Goal: Communication & Community: Answer question/provide support

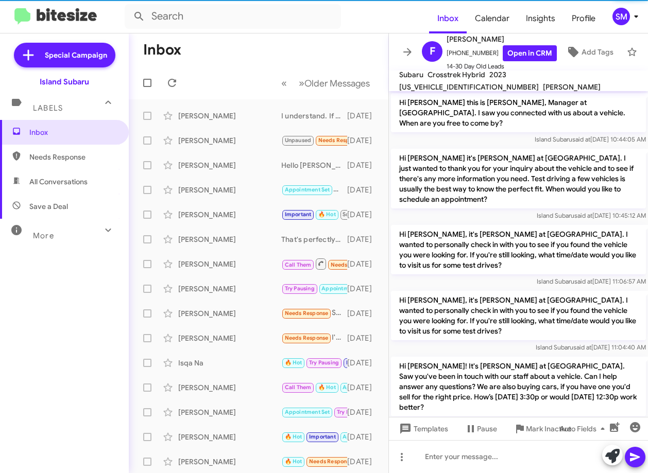
scroll to position [932, 0]
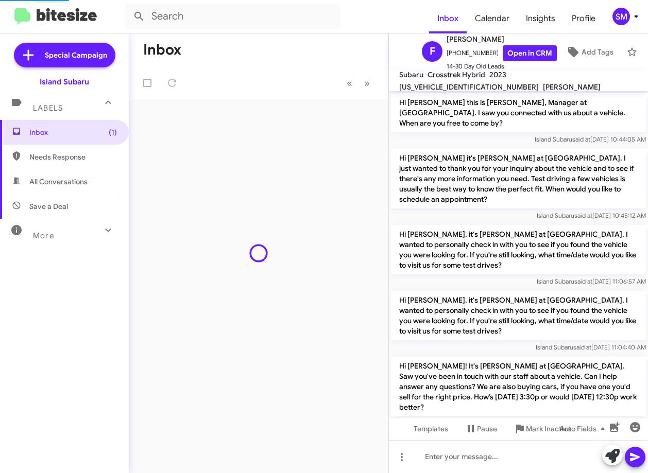
scroll to position [932, 0]
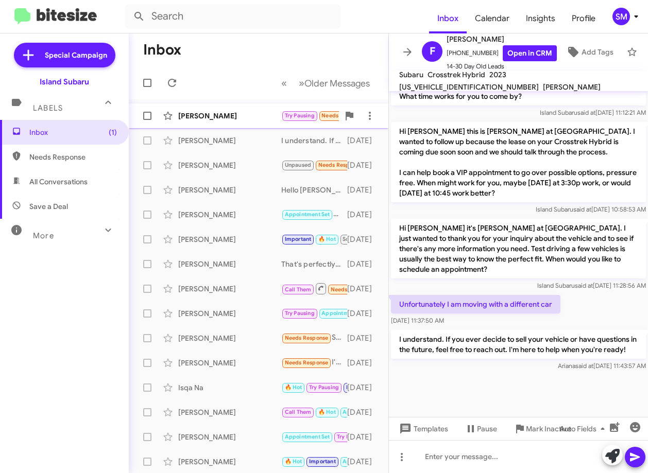
click at [230, 116] on div "[PERSON_NAME]" at bounding box center [229, 116] width 103 height 10
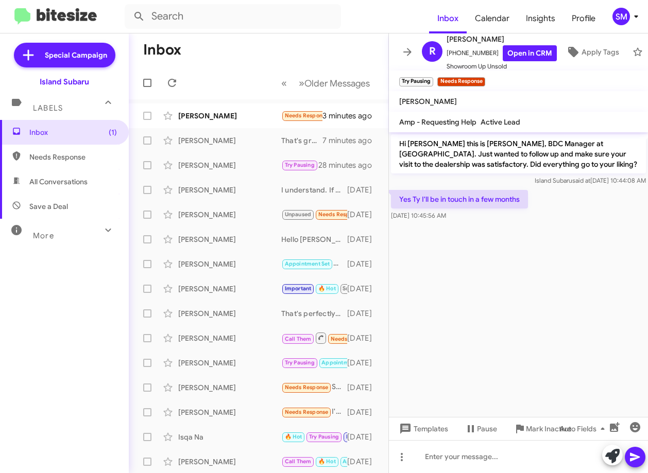
click at [95, 333] on div "Inbox (1) Needs Response All Conversations Save a Deal More Important 🔥 Hot App…" at bounding box center [64, 262] width 129 height 284
click at [270, 123] on div "Julie Sullivan Needs Response 🔥 Hot Afternoon would be good. 11 minutes ago" at bounding box center [258, 116] width 243 height 21
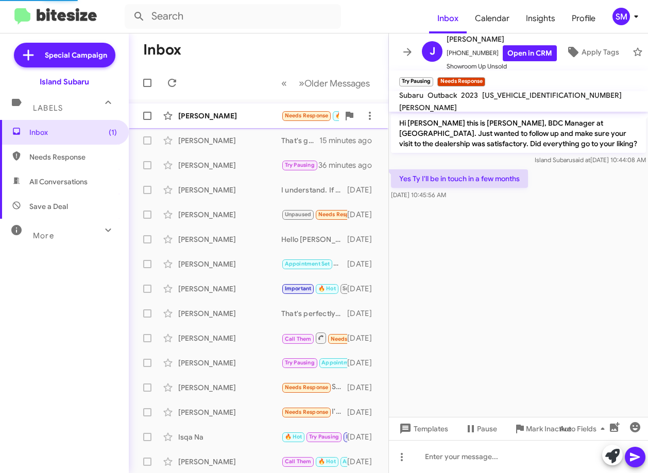
scroll to position [654, 0]
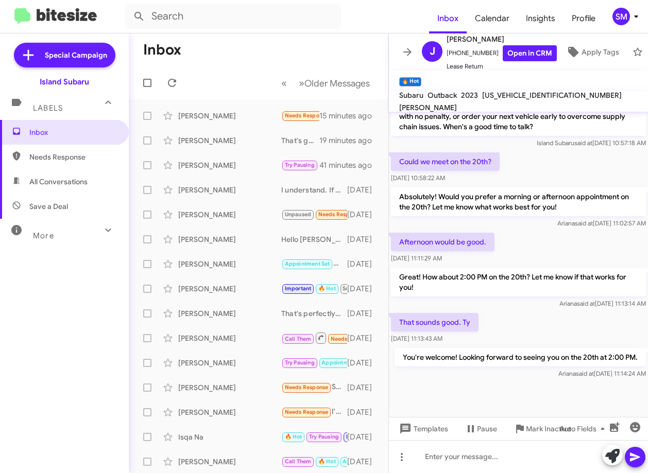
click at [82, 343] on div "Inbox Needs Response All Conversations Save a Deal More Important 🔥 Hot Appoint…" at bounding box center [64, 262] width 129 height 284
click at [241, 121] on div "[PERSON_NAME]" at bounding box center [229, 116] width 103 height 10
